Goal: Check status

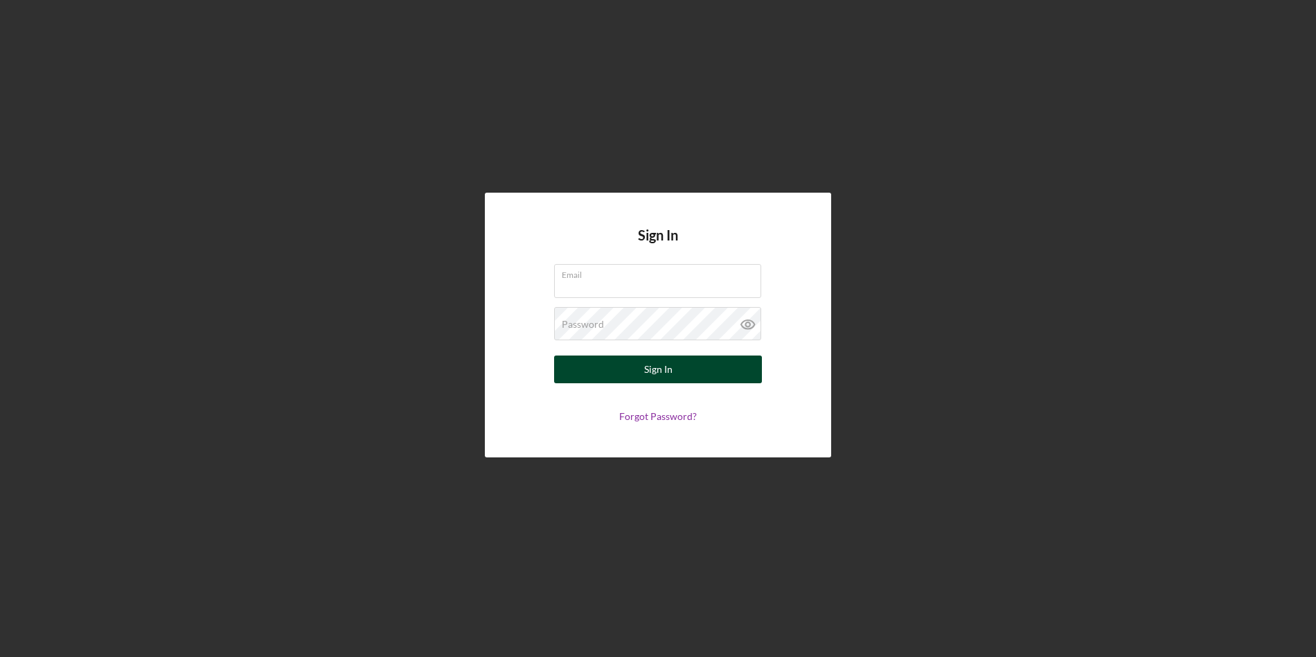
type input "[EMAIL_ADDRESS][DOMAIN_NAME]"
click at [690, 373] on button "Sign In" at bounding box center [658, 369] width 208 height 28
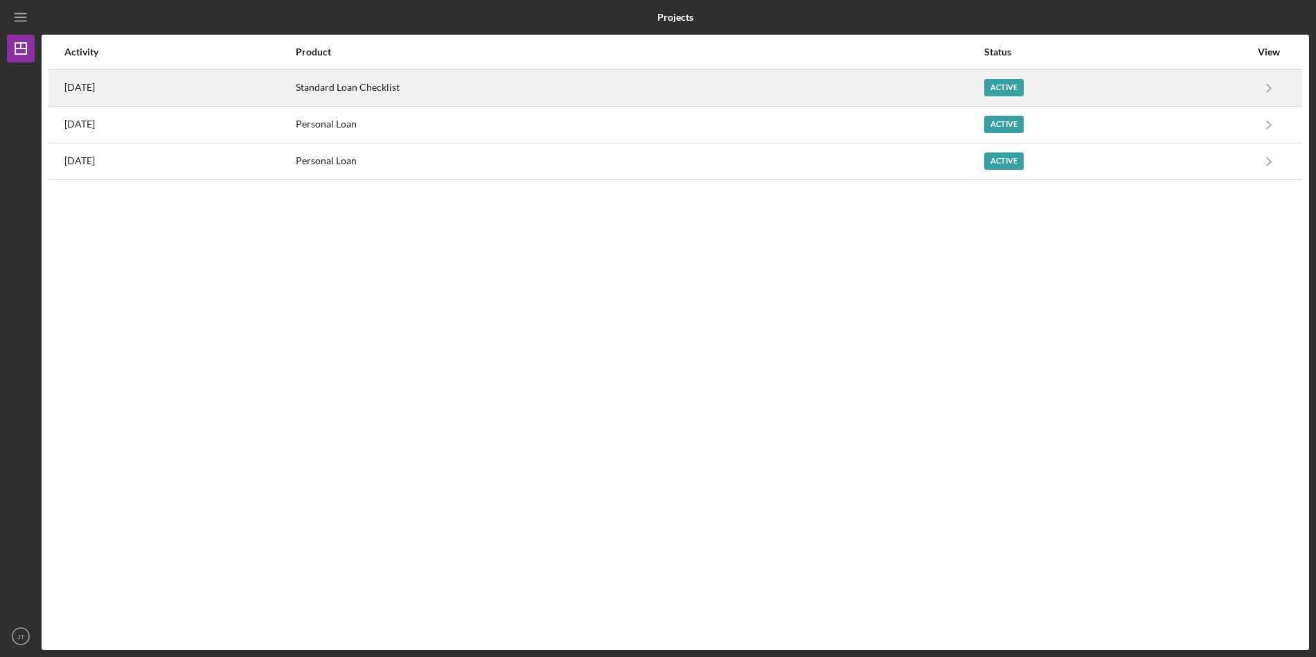
click at [1243, 87] on div "Active" at bounding box center [1117, 88] width 266 height 35
